Goal: Information Seeking & Learning: Learn about a topic

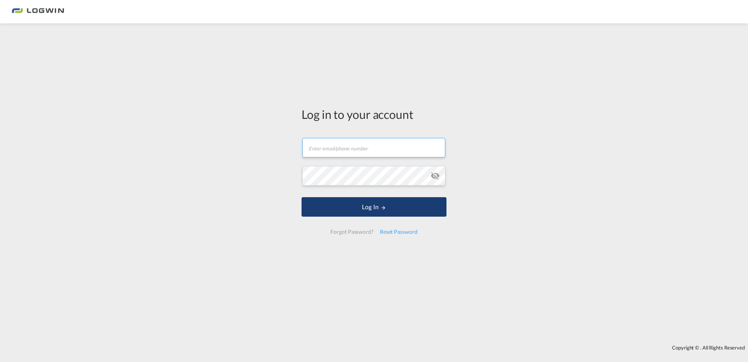
type input "stephanie.ellinghausen@logwin-logistics.com"
click at [362, 210] on button "Log In" at bounding box center [374, 206] width 145 height 19
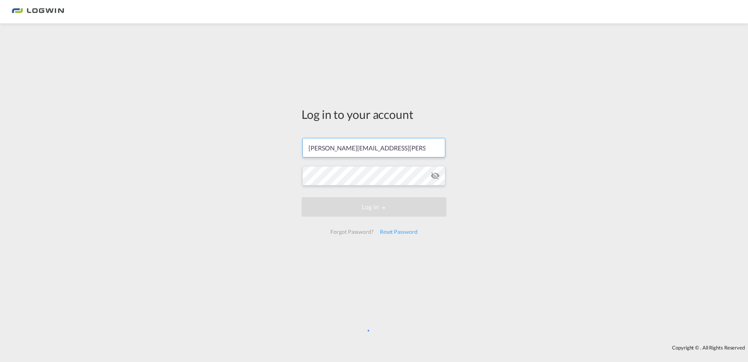
scroll to position [0, 5]
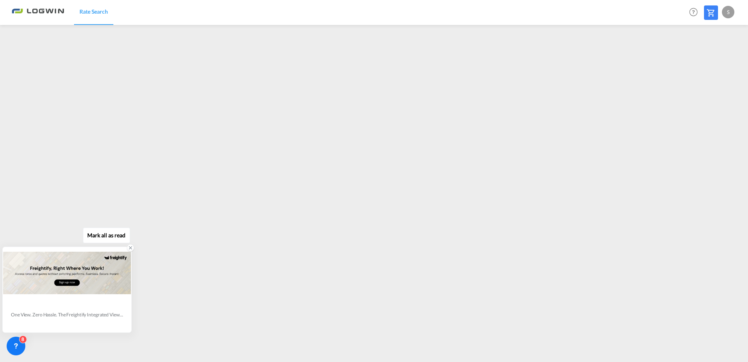
click at [132, 249] on icon at bounding box center [130, 247] width 5 height 5
